Goal: Check status: Check status

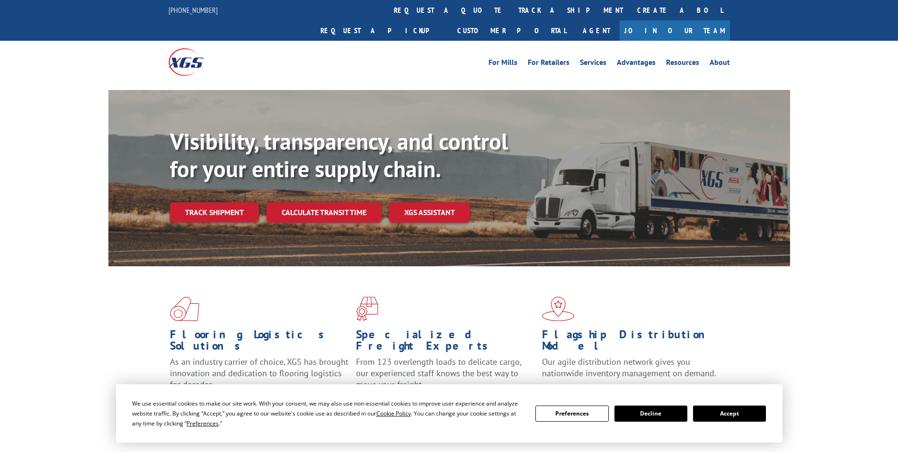
click at [743, 415] on button "Accept" at bounding box center [729, 413] width 73 height 16
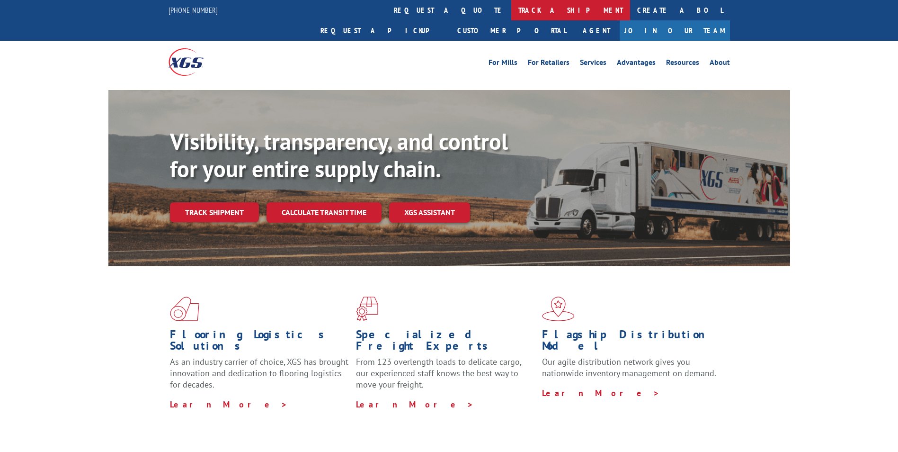
click at [512, 9] on link "track a shipment" at bounding box center [571, 10] width 119 height 20
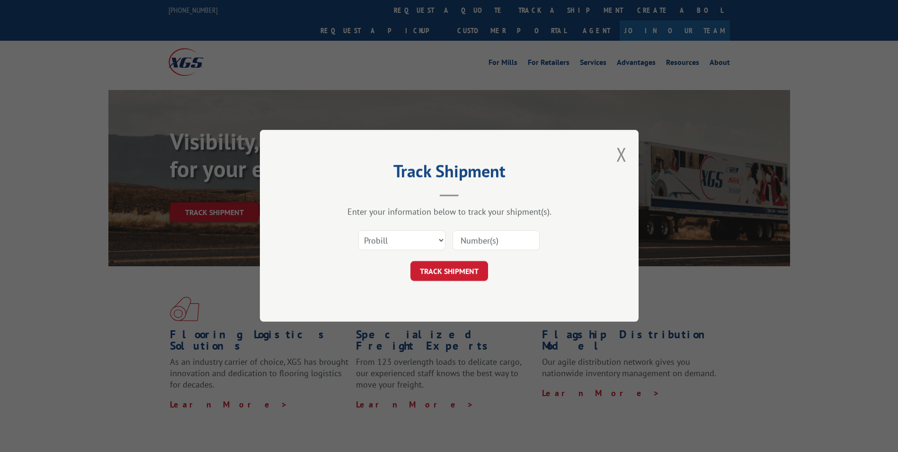
click at [458, 242] on input at bounding box center [496, 241] width 87 height 20
paste input "17517351"
type input "17517351"
click at [454, 271] on button "TRACK SHIPMENT" at bounding box center [450, 271] width 78 height 20
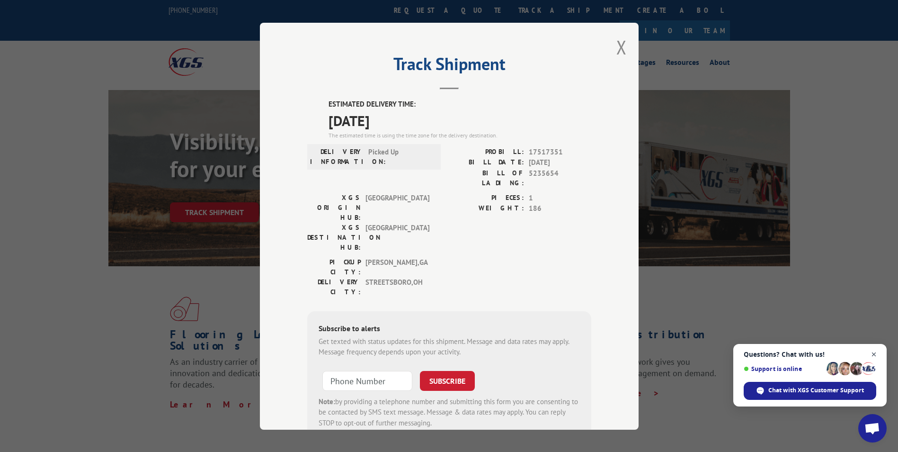
click at [877, 354] on span "Close chat" at bounding box center [875, 355] width 12 height 12
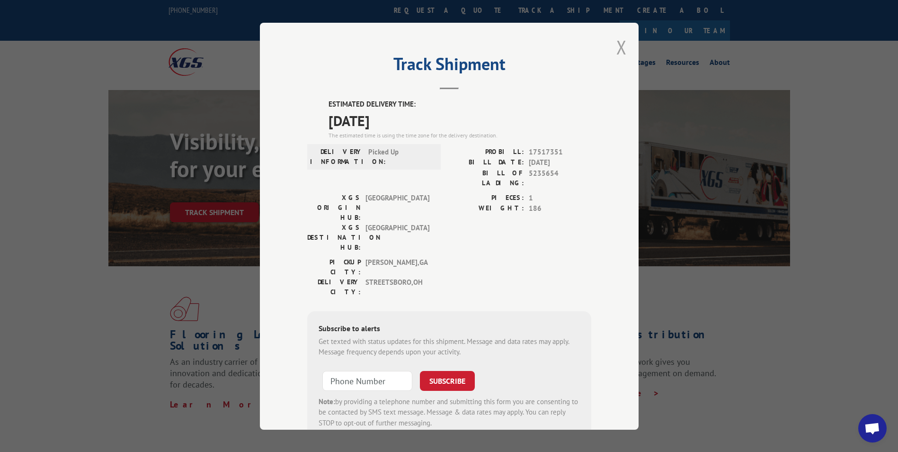
click at [617, 49] on button "Close modal" at bounding box center [622, 47] width 10 height 25
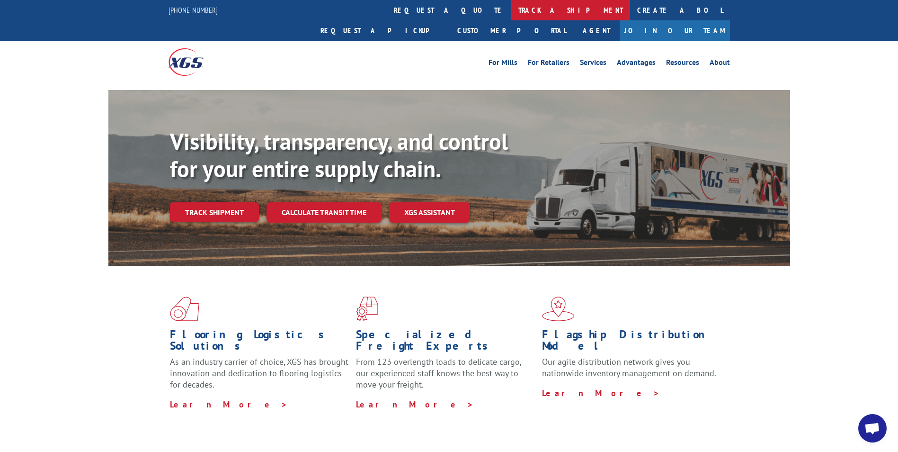
click at [512, 6] on link "track a shipment" at bounding box center [571, 10] width 119 height 20
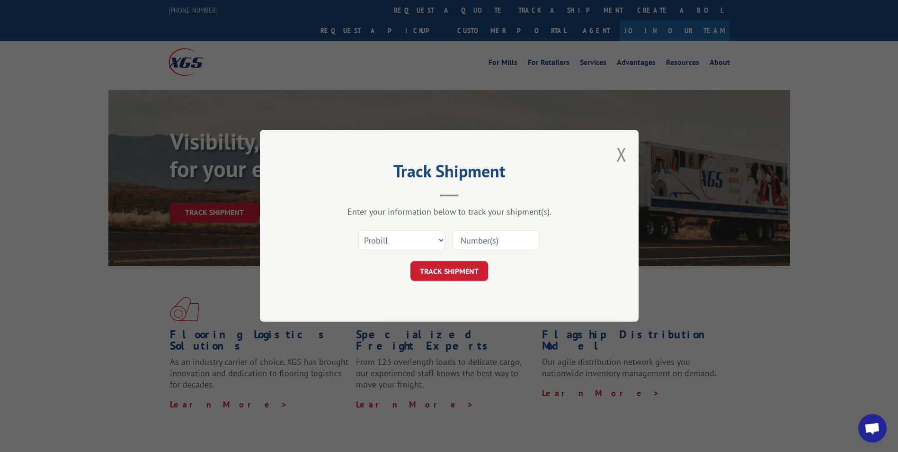
click at [458, 239] on input at bounding box center [496, 241] width 87 height 20
paste input "17229462"
type input "17229462"
click at [452, 272] on button "TRACK SHIPMENT" at bounding box center [450, 271] width 78 height 20
